Goal: Transaction & Acquisition: Subscribe to service/newsletter

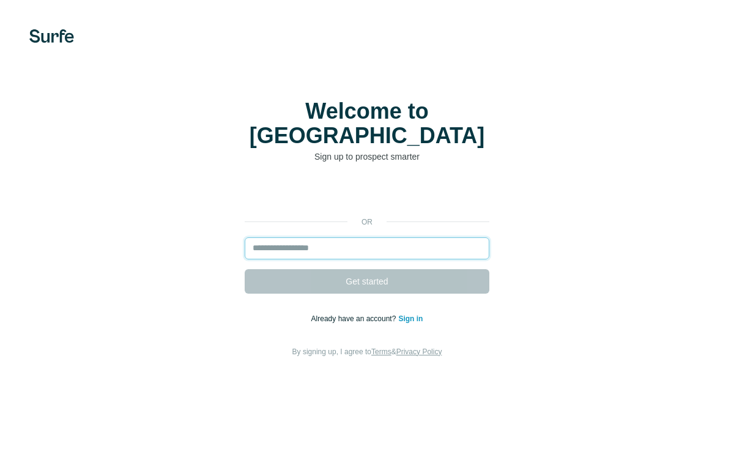
click at [405, 240] on input "email" at bounding box center [367, 248] width 245 height 22
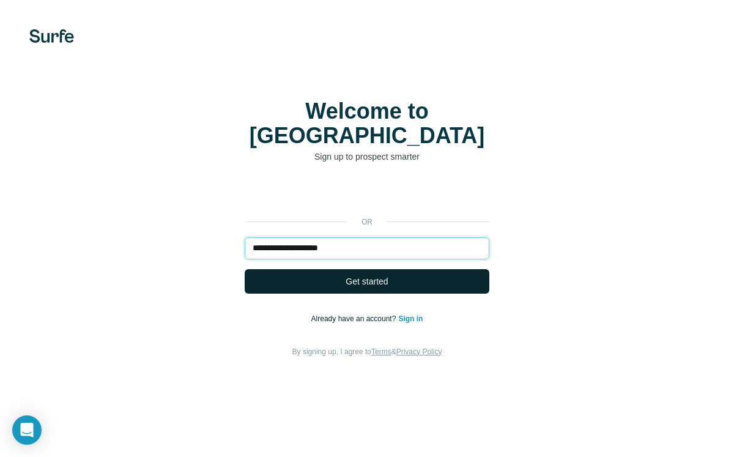
type input "**********"
click at [460, 273] on button "Get started" at bounding box center [367, 281] width 245 height 24
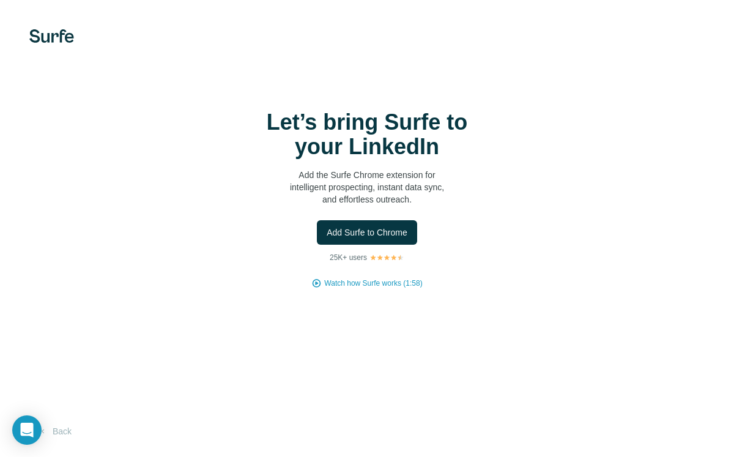
click at [569, 124] on div "Let’s bring Surfe to your LinkedIn Add the Surfe Chrome extension for intellige…" at bounding box center [366, 199] width 685 height 179
click at [386, 226] on span "Add Surfe to Chrome" at bounding box center [366, 232] width 81 height 12
click at [372, 228] on span "Add Surfe to Chrome" at bounding box center [366, 232] width 81 height 12
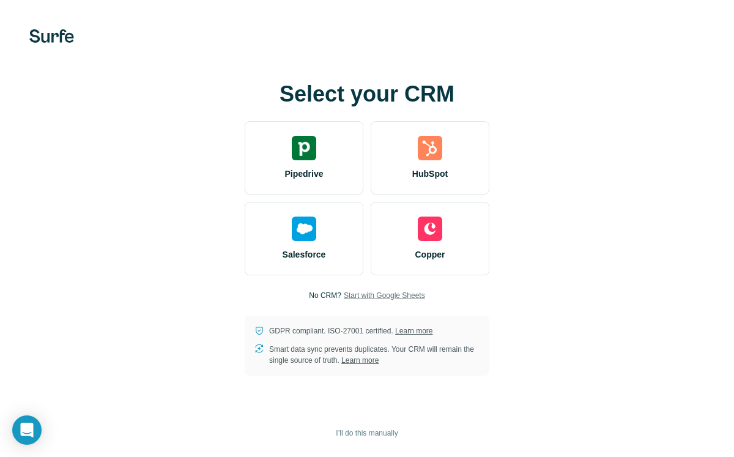
click at [369, 296] on span "Start with Google Sheets" at bounding box center [384, 295] width 81 height 11
click at [408, 293] on span "Start with Google Sheets" at bounding box center [384, 295] width 81 height 11
click at [377, 436] on span "I’ll do this manually" at bounding box center [367, 432] width 62 height 11
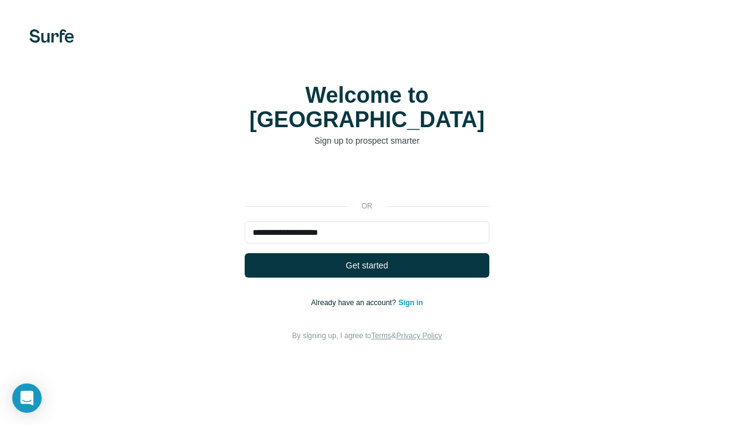
type input "**********"
click at [245, 253] on button "Get started" at bounding box center [367, 265] width 245 height 24
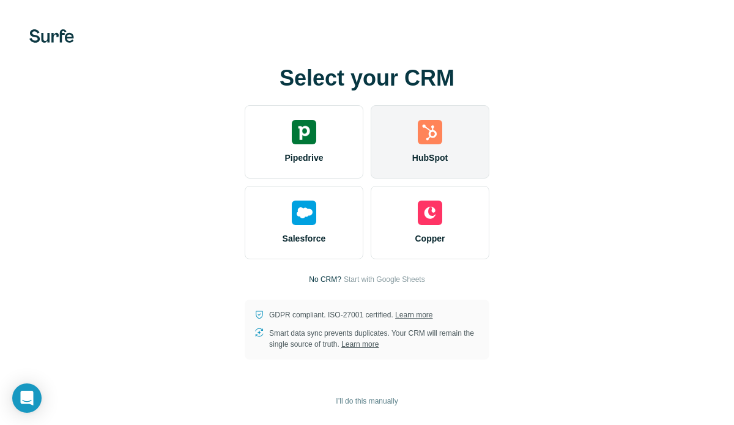
click at [432, 134] on img at bounding box center [430, 132] width 24 height 24
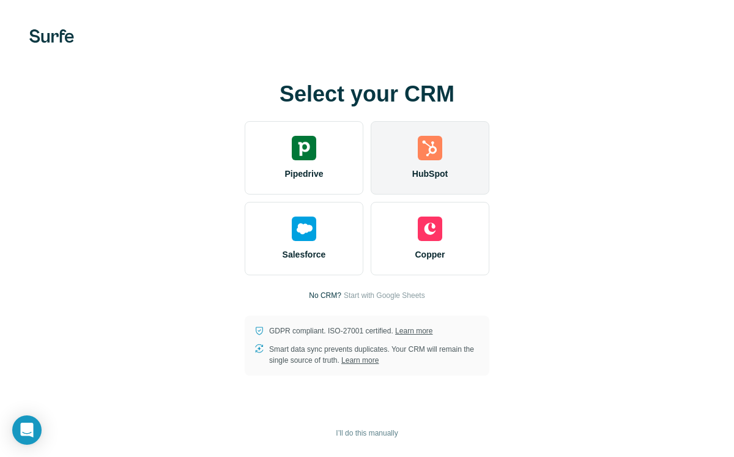
click at [412, 167] on span "HubSpot" at bounding box center [429, 173] width 35 height 12
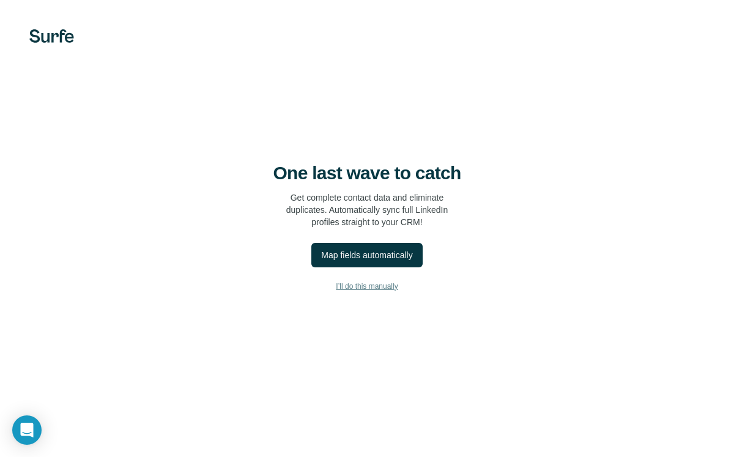
click at [356, 286] on span "I’ll do this manually" at bounding box center [367, 286] width 62 height 11
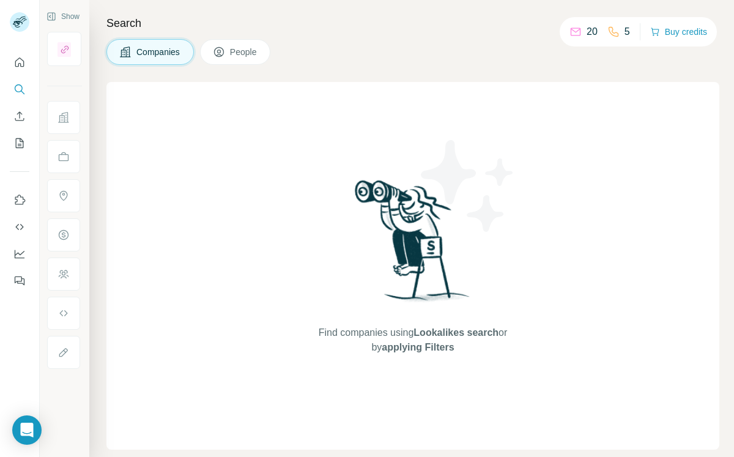
click at [364, 17] on h4 "Search" at bounding box center [412, 23] width 613 height 17
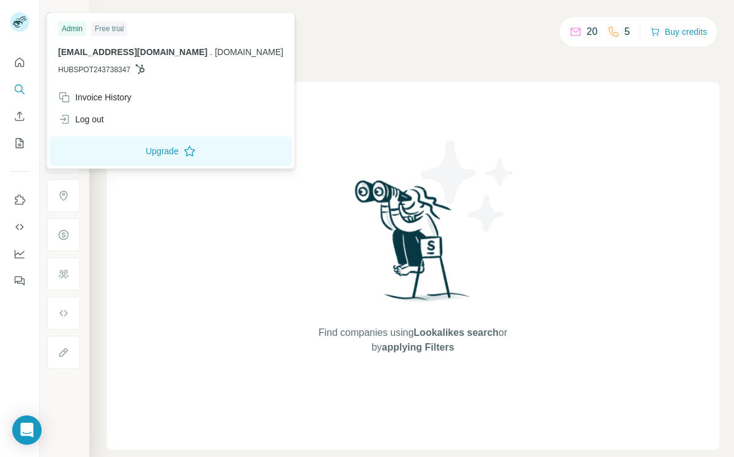
click at [20, 23] on rect at bounding box center [20, 22] width 20 height 20
click at [376, 41] on div "Companies People" at bounding box center [412, 52] width 613 height 26
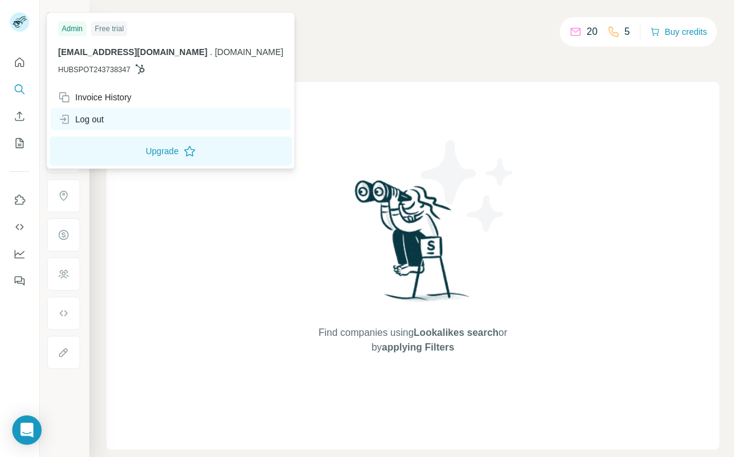
click at [90, 113] on div "Log out" at bounding box center [81, 119] width 46 height 12
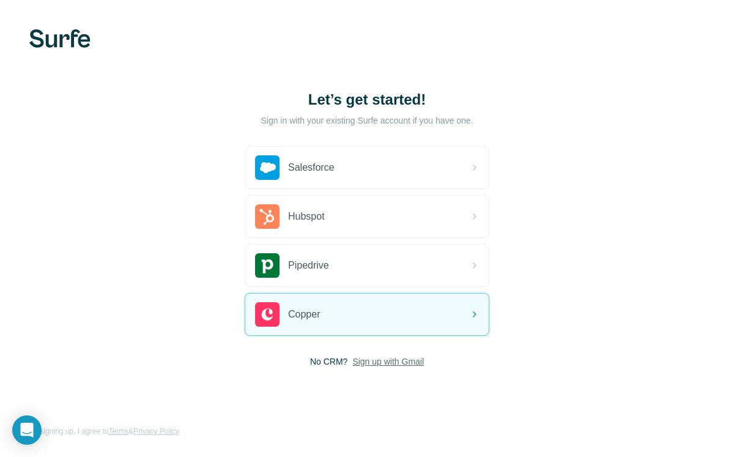
click at [416, 360] on span "Sign up with Gmail" at bounding box center [388, 361] width 72 height 12
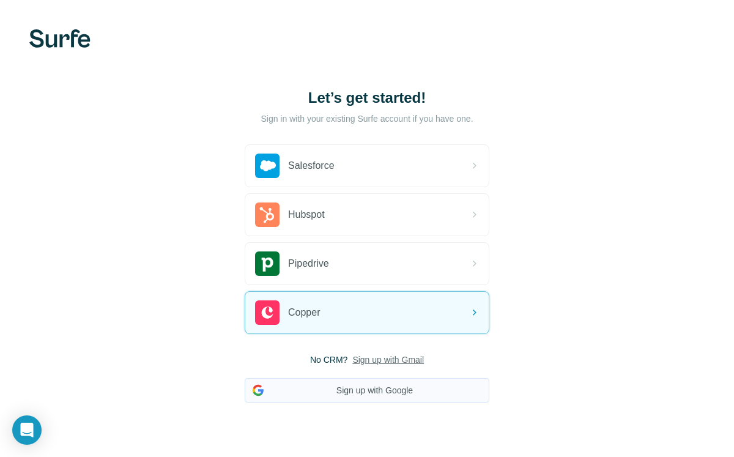
scroll to position [34, 0]
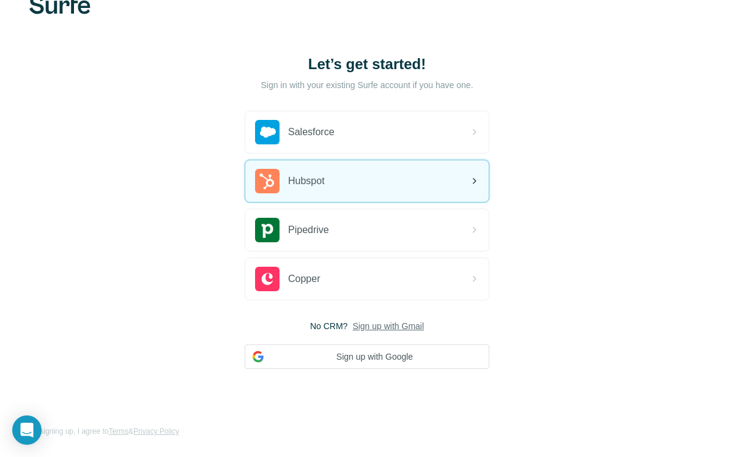
click at [402, 171] on div "Hubspot" at bounding box center [366, 181] width 243 height 42
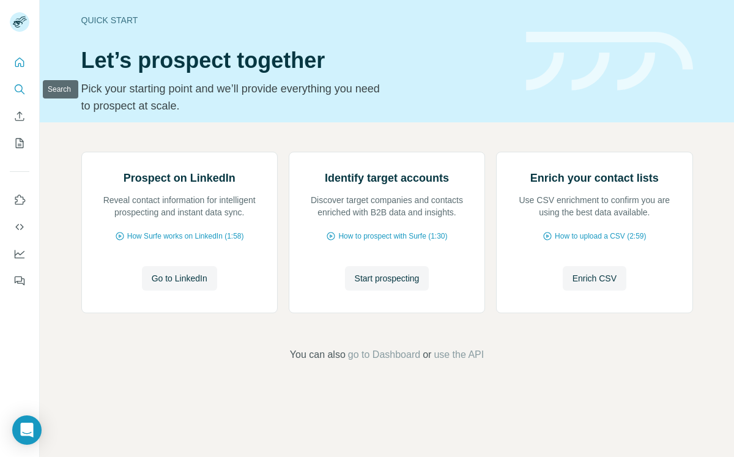
click at [15, 92] on icon "Search" at bounding box center [19, 89] width 12 height 12
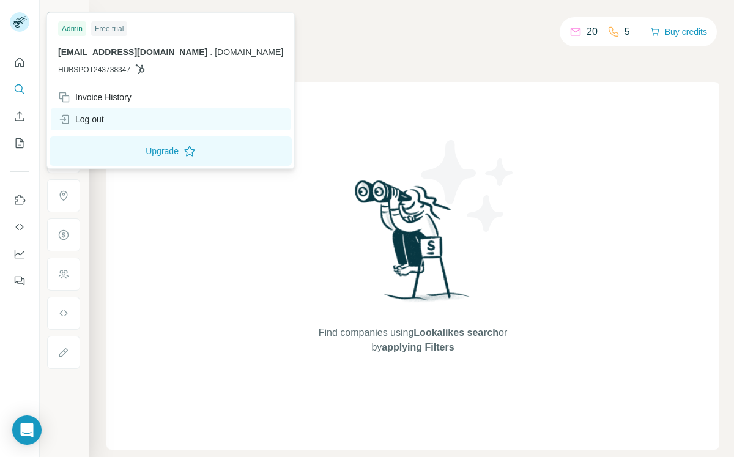
click at [102, 124] on div "Log out" at bounding box center [81, 119] width 46 height 12
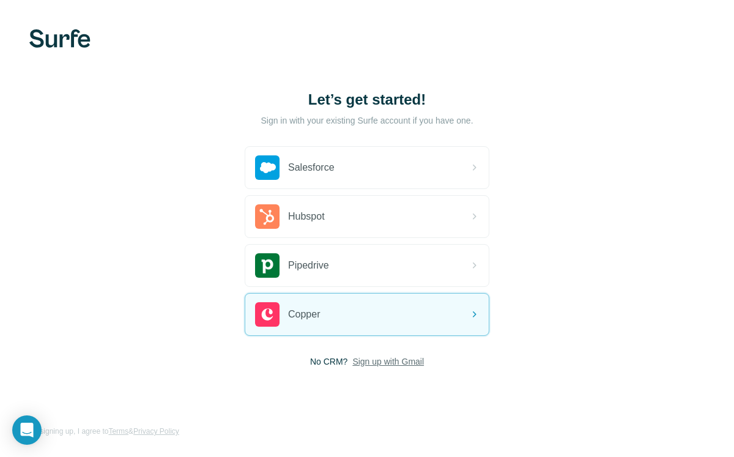
click at [386, 356] on span "Sign up with Gmail" at bounding box center [388, 361] width 72 height 12
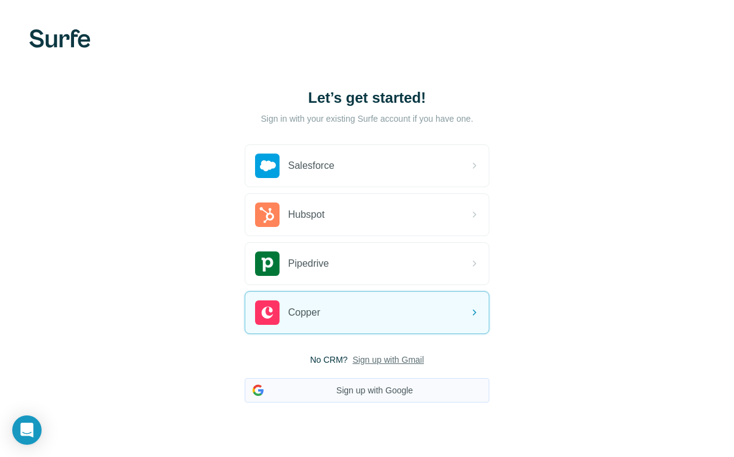
click at [398, 387] on button "Sign up with Google" at bounding box center [367, 390] width 245 height 24
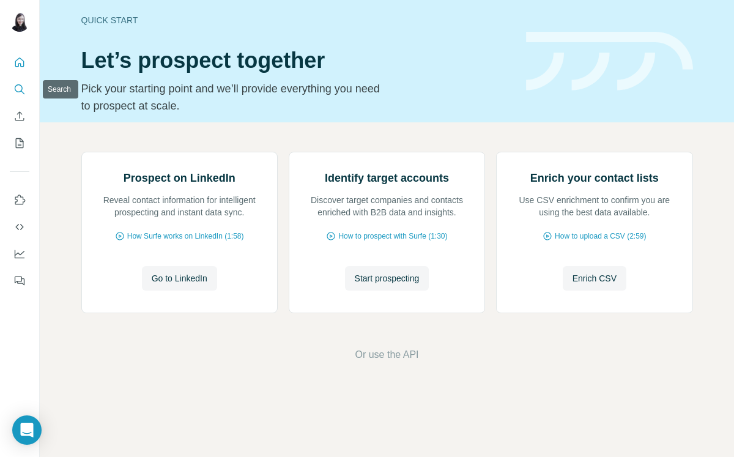
click at [23, 90] on icon "Search" at bounding box center [19, 89] width 12 height 12
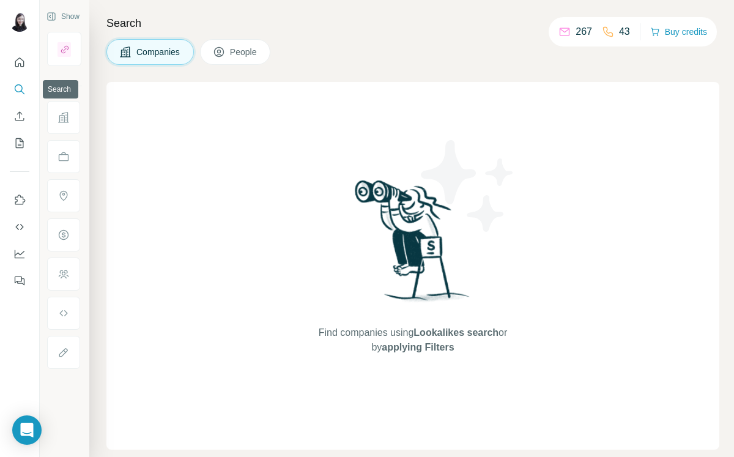
click at [20, 87] on icon "Search" at bounding box center [19, 89] width 12 height 12
click at [136, 53] on span "Companies" at bounding box center [158, 52] width 45 height 12
